Goal: Information Seeking & Learning: Learn about a topic

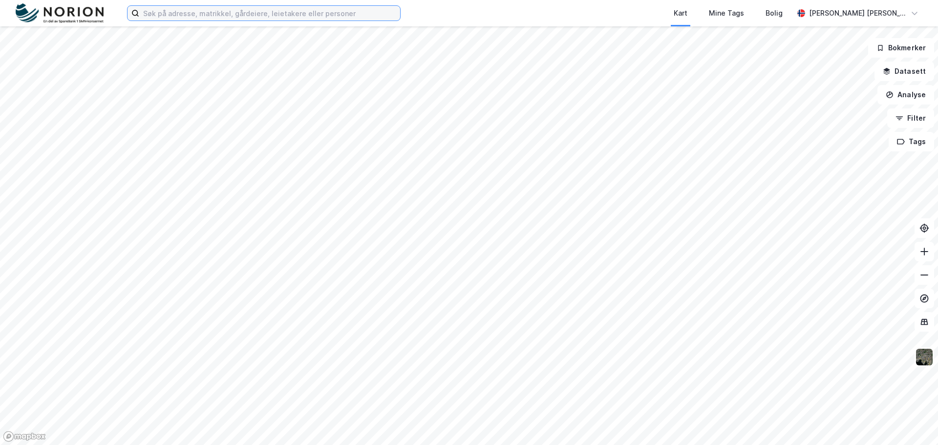
click at [295, 17] on input at bounding box center [269, 13] width 261 height 15
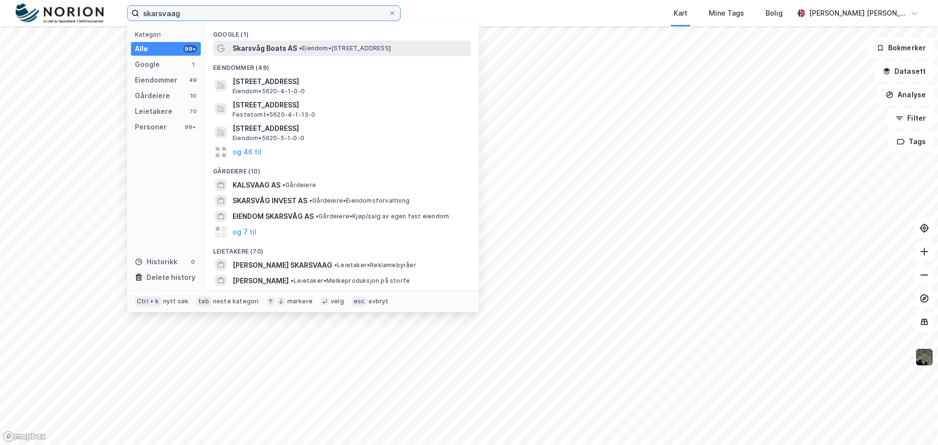
type input "skarsvaag"
click at [316, 45] on span "• Eiendom • [STREET_ADDRESS]" at bounding box center [345, 48] width 92 height 8
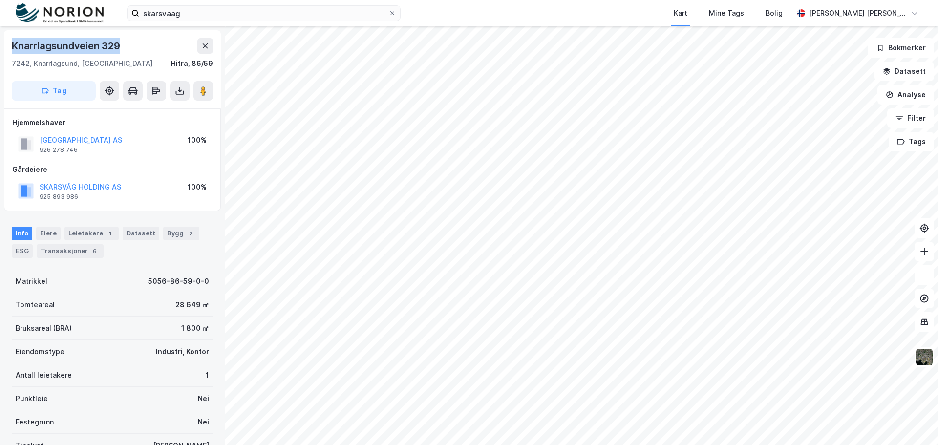
drag, startPoint x: 130, startPoint y: 44, endPoint x: 14, endPoint y: 46, distance: 116.3
click at [14, 46] on div "Knarrlagsundveien 329" at bounding box center [112, 46] width 201 height 16
